Goal: Task Accomplishment & Management: Manage account settings

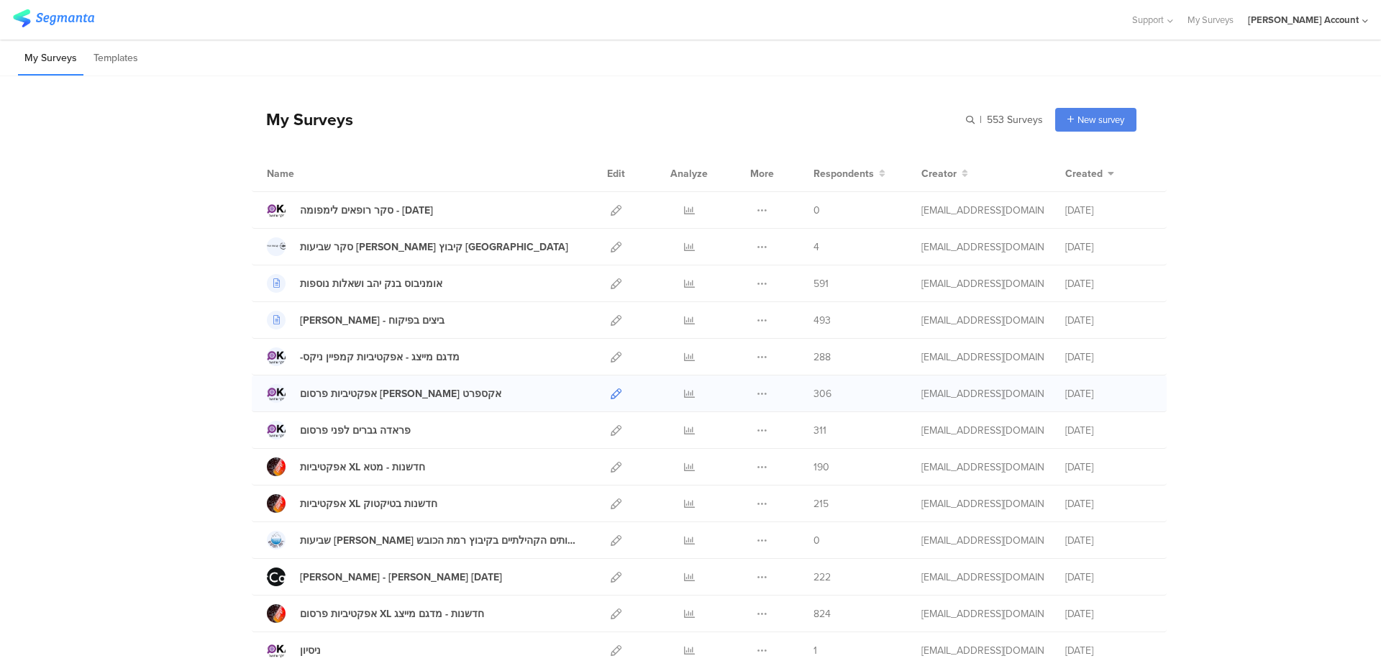
click at [613, 390] on icon at bounding box center [616, 394] width 11 height 11
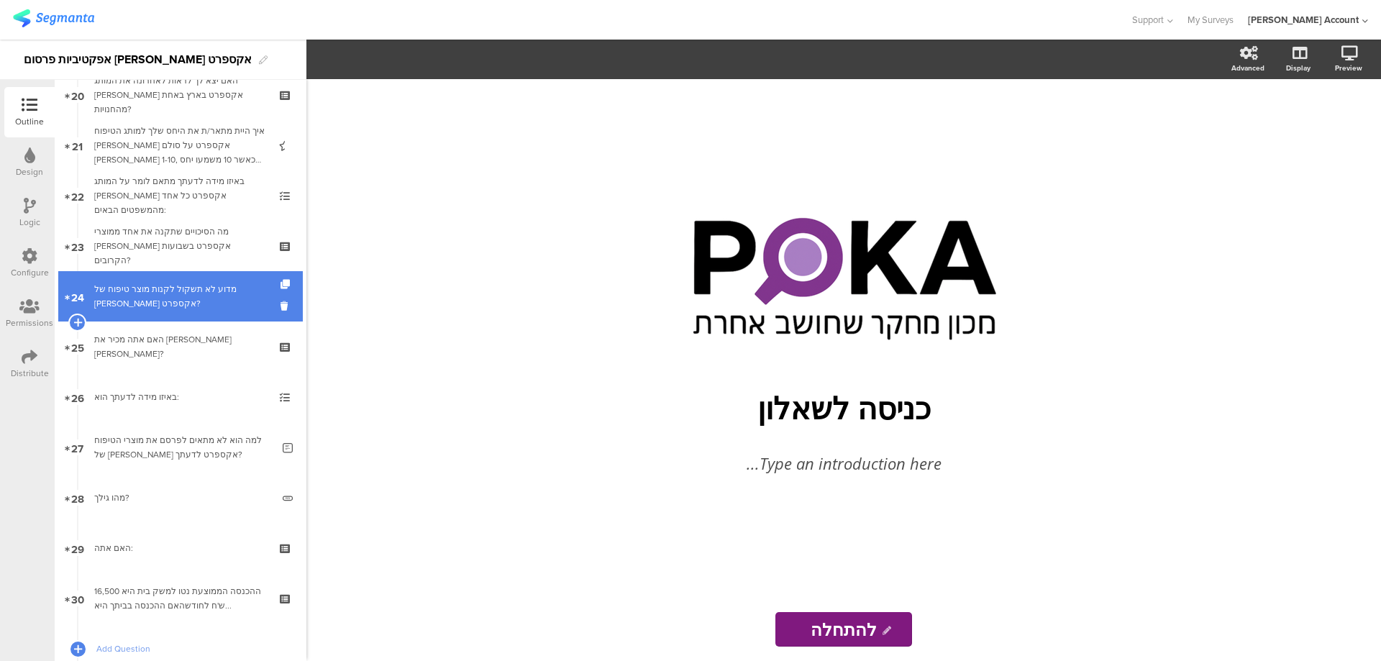
scroll to position [1151, 0]
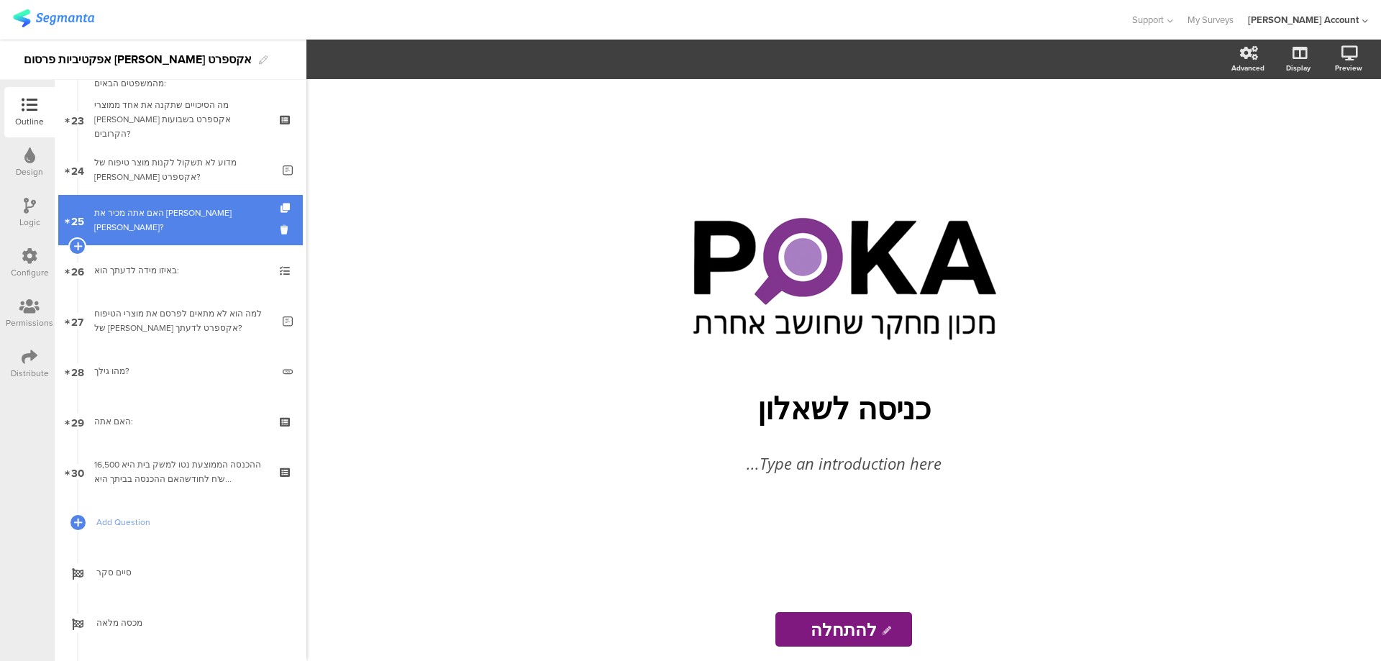
click at [243, 225] on div "האם אתה מכיר את [PERSON_NAME] [PERSON_NAME]?" at bounding box center [180, 220] width 172 height 29
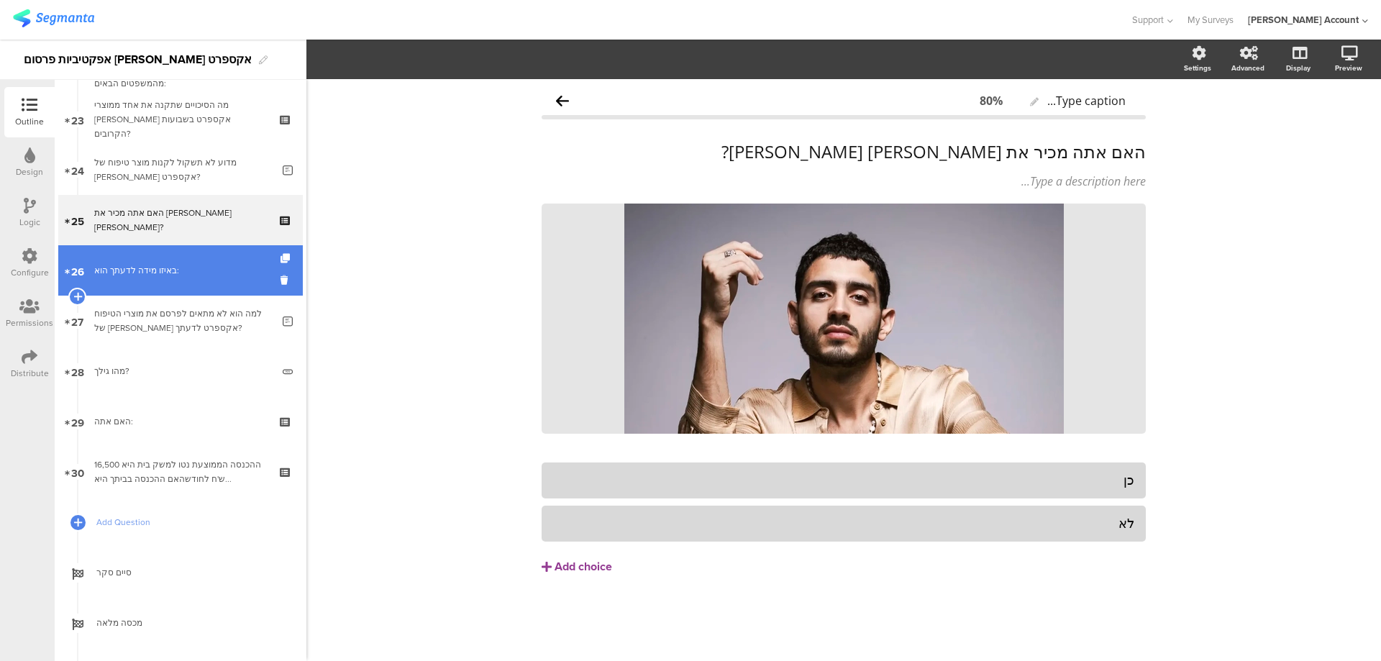
click at [237, 272] on div "באיזו מידה לדעתך הוא:" at bounding box center [180, 270] width 172 height 14
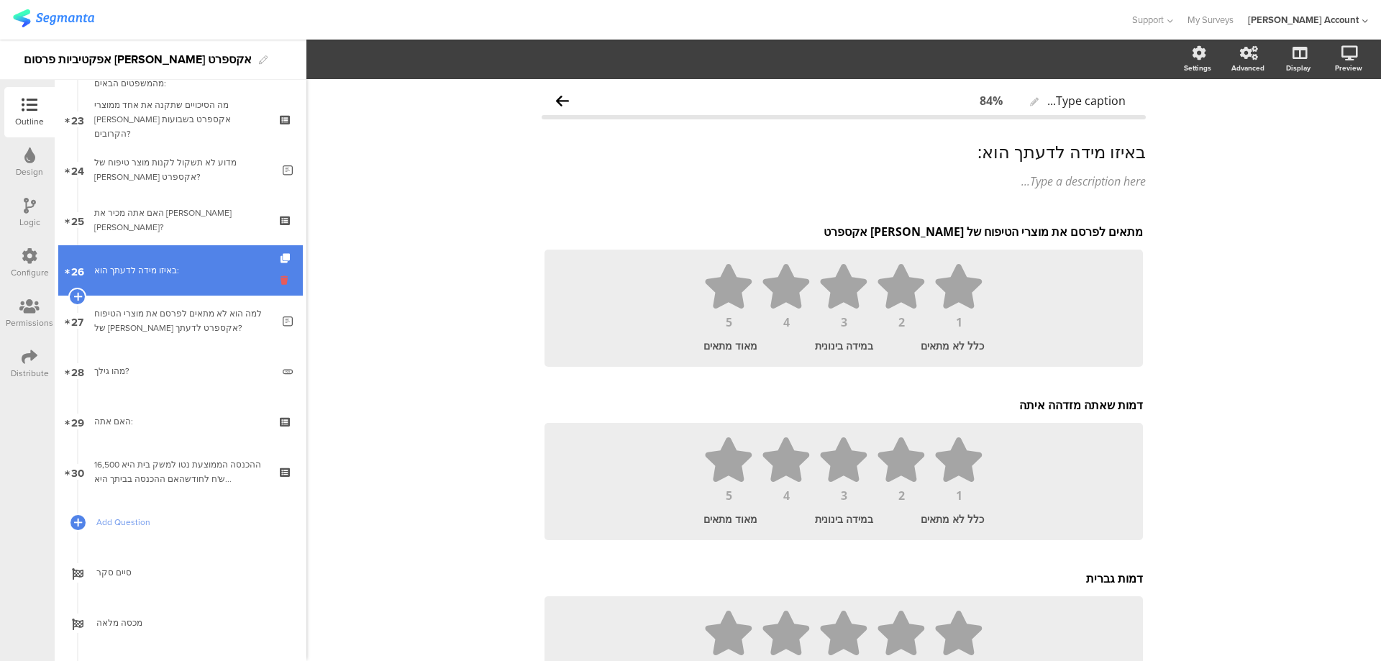
click at [281, 276] on icon at bounding box center [287, 280] width 12 height 14
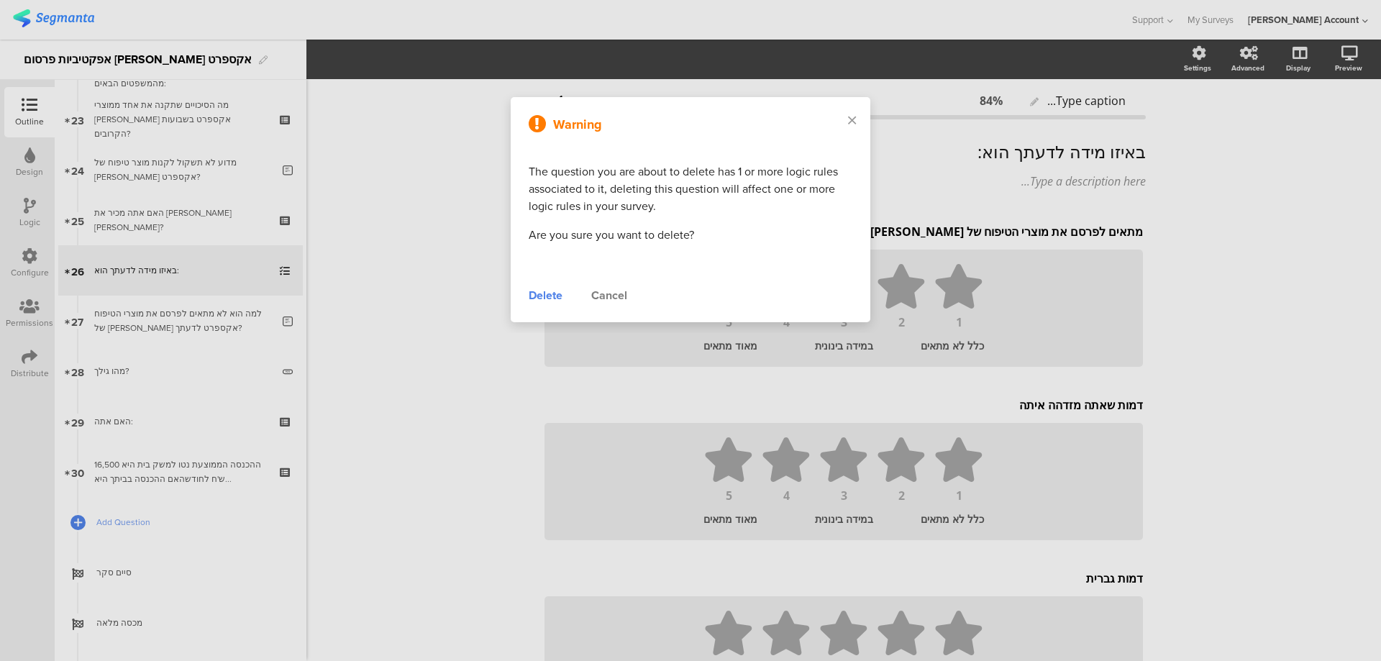
click at [609, 296] on div "Cancel" at bounding box center [609, 295] width 36 height 17
